Goal: Transaction & Acquisition: Purchase product/service

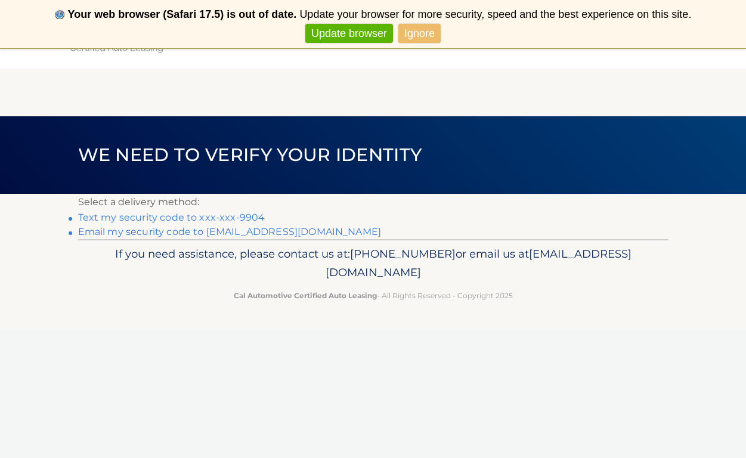
click at [197, 218] on link "Text my security code to xxx-xxx-9904" at bounding box center [171, 217] width 187 height 11
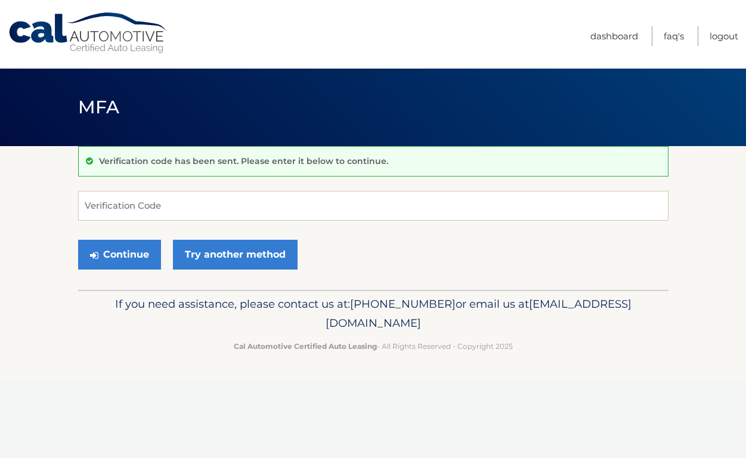
click at [123, 189] on div "Verification code has been sent. Please enter it below to continue. Verificatio…" at bounding box center [373, 218] width 591 height 144
click at [123, 208] on input "Verification Code" at bounding box center [373, 206] width 591 height 30
type input "659170"
click at [137, 259] on button "Continue" at bounding box center [119, 255] width 83 height 30
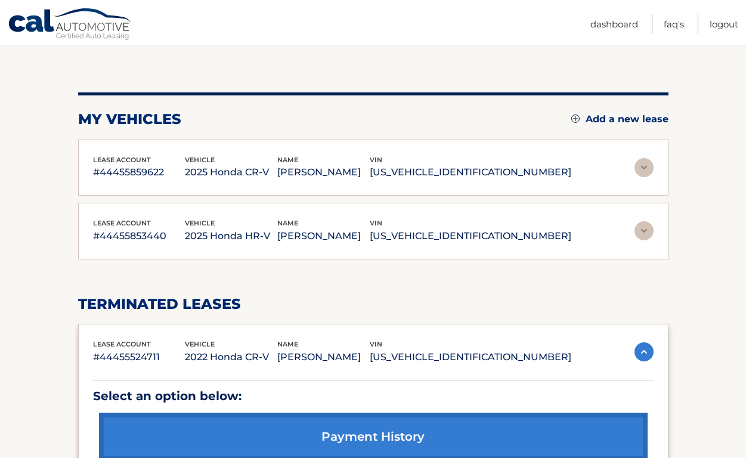
scroll to position [117, 0]
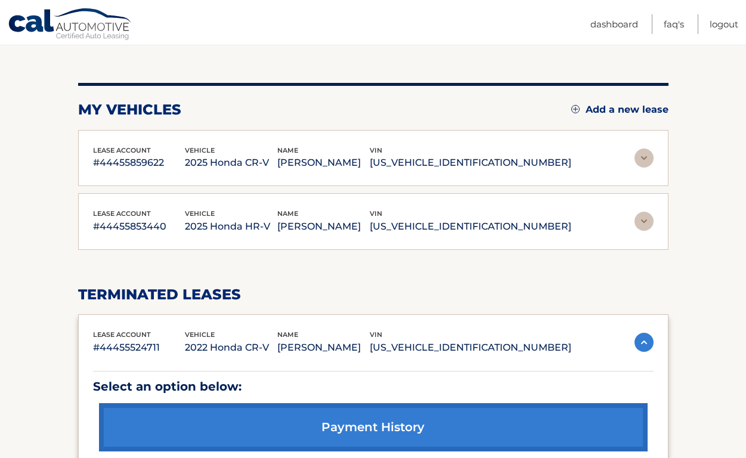
click at [649, 161] on img at bounding box center [644, 158] width 19 height 19
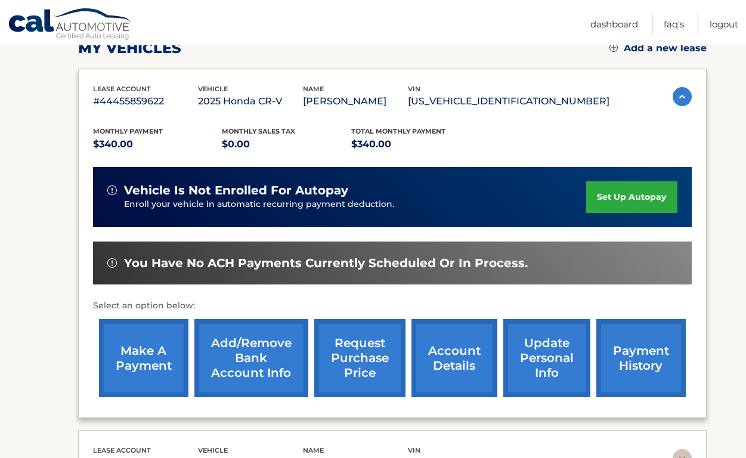
scroll to position [188, 0]
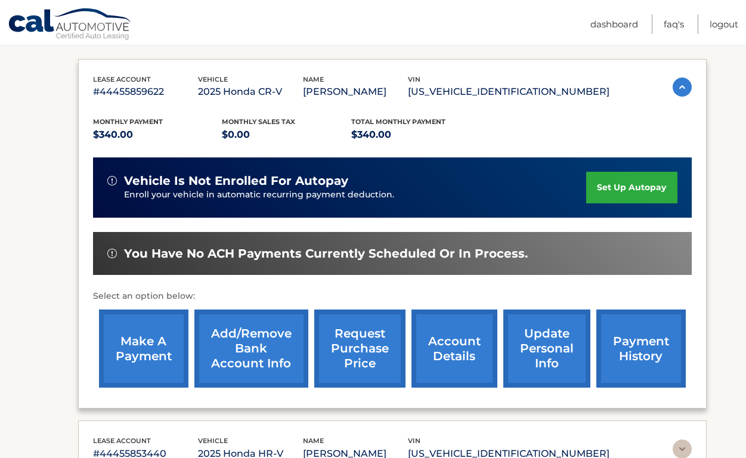
click at [161, 355] on link "make a payment" at bounding box center [143, 349] width 89 height 78
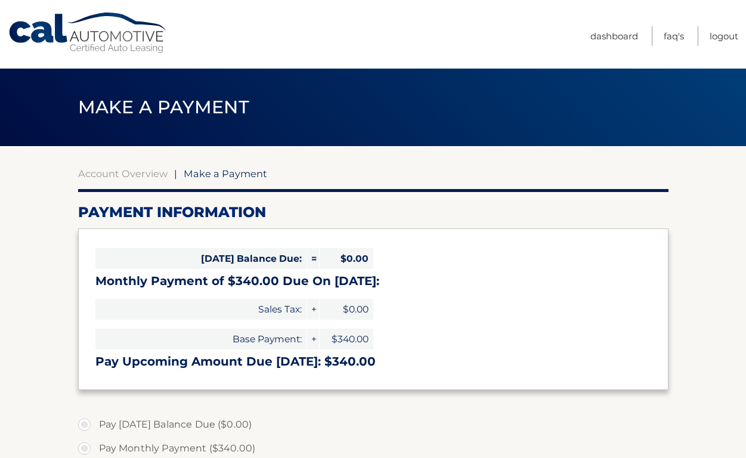
select select "OTI1NzdiZDAtMGM4Ny00NWU4LThlNGQtMjFmOThkOGVhNzQ4"
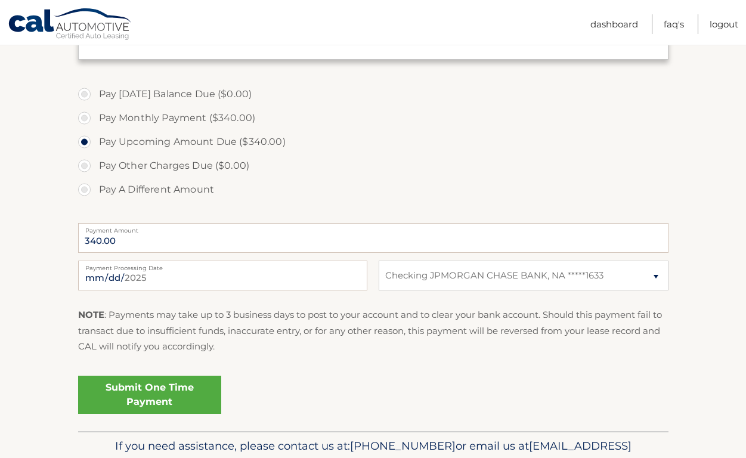
scroll to position [332, 0]
click at [161, 387] on link "Submit One Time Payment" at bounding box center [149, 394] width 143 height 38
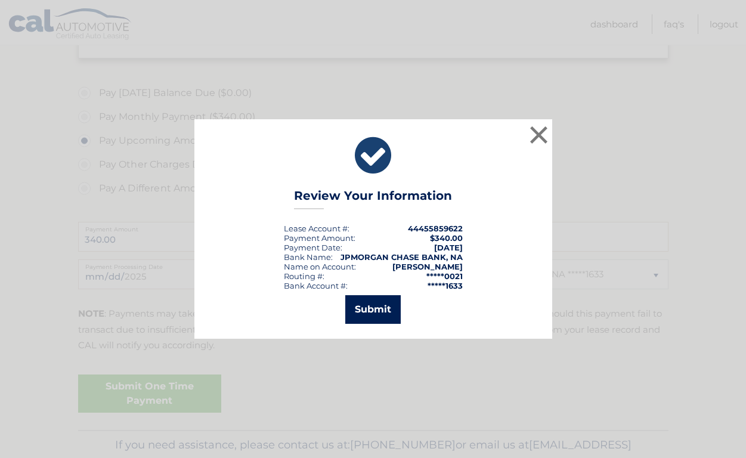
click at [369, 312] on button "Submit" at bounding box center [372, 309] width 55 height 29
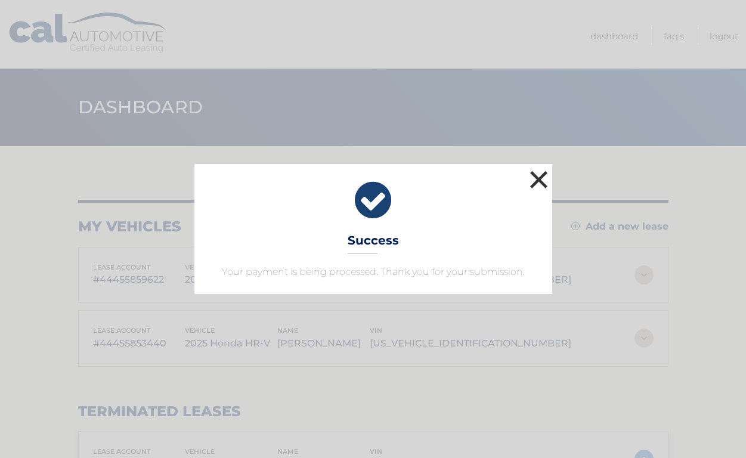
click at [543, 179] on button "×" at bounding box center [539, 180] width 24 height 24
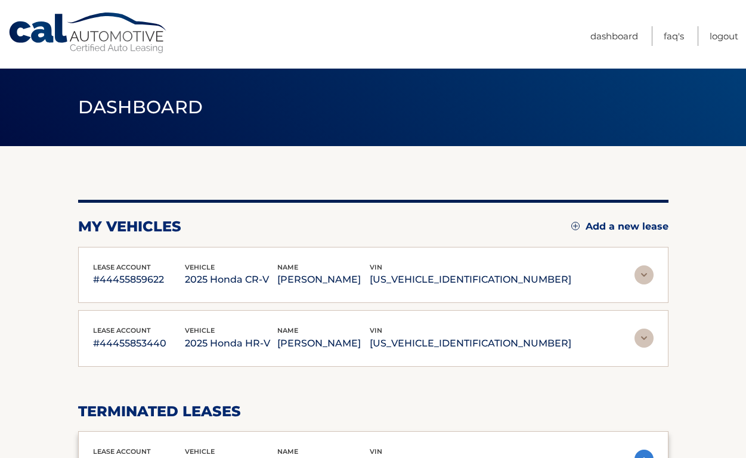
click at [645, 337] on img at bounding box center [644, 338] width 19 height 19
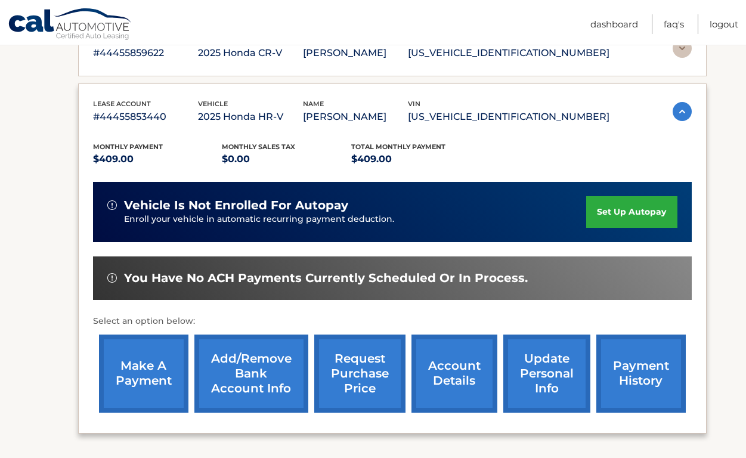
scroll to position [228, 0]
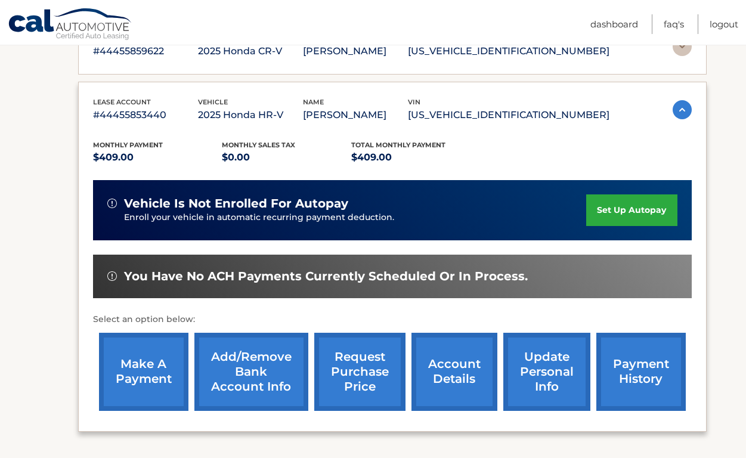
click at [166, 378] on link "make a payment" at bounding box center [143, 372] width 89 height 78
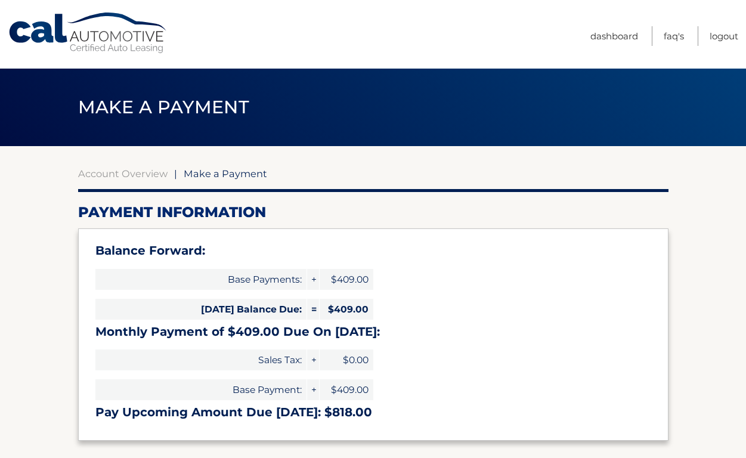
select select "M2UwMmY5ZDEtNzFhYi00OGE4LWExOGUtZTAxYzM5OGY4NzBi"
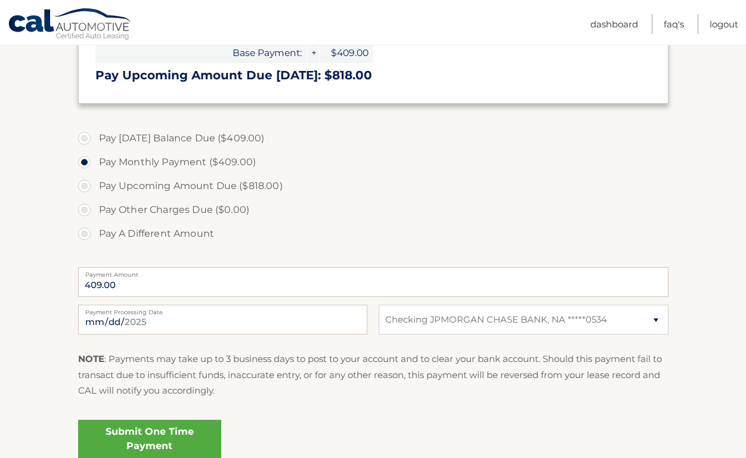
scroll to position [389, 0]
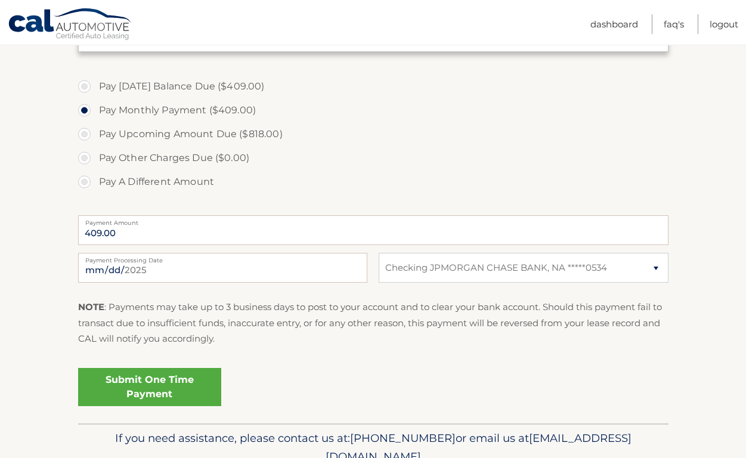
click at [162, 398] on link "Submit One Time Payment" at bounding box center [149, 387] width 143 height 38
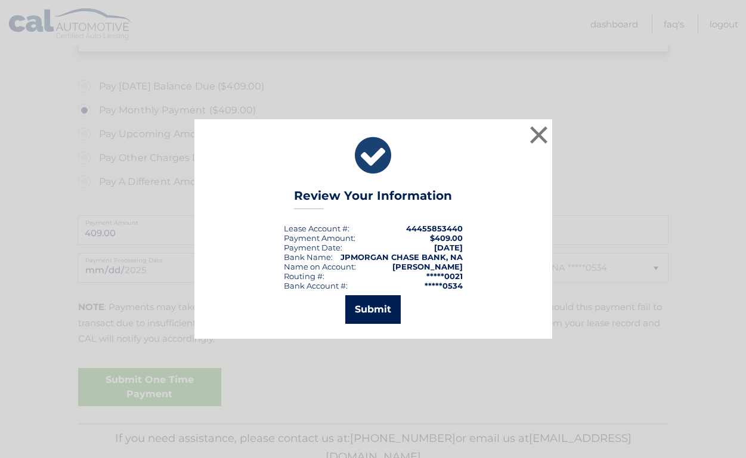
click at [358, 314] on button "Submit" at bounding box center [372, 309] width 55 height 29
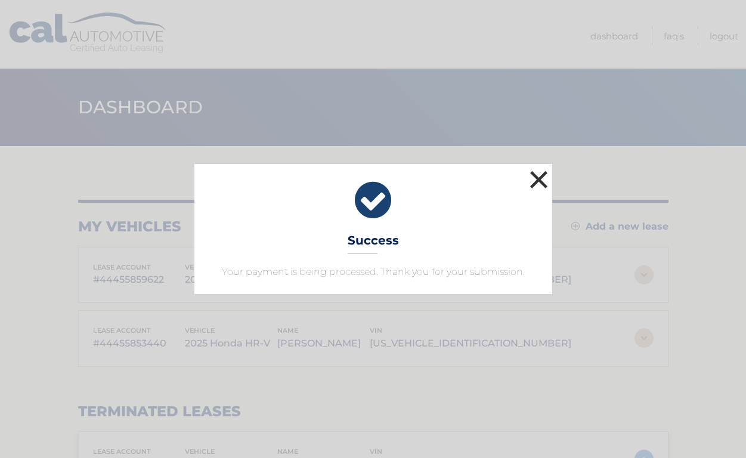
click at [542, 177] on button "×" at bounding box center [539, 180] width 24 height 24
